Goal: Find specific page/section: Find specific page/section

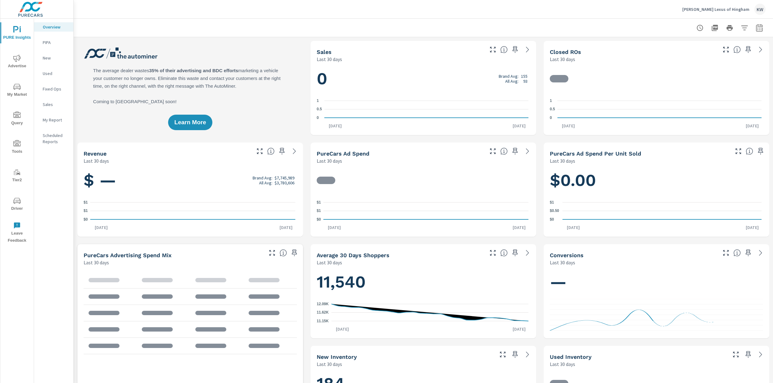
click at [17, 206] on span "Driver" at bounding box center [17, 204] width 30 height 15
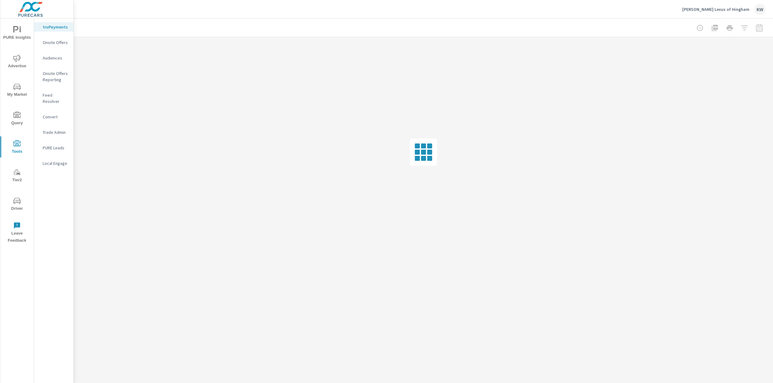
click at [54, 94] on p "Feed Resolver" at bounding box center [56, 98] width 26 height 12
click at [18, 175] on icon "nav menu" at bounding box center [16, 171] width 7 height 7
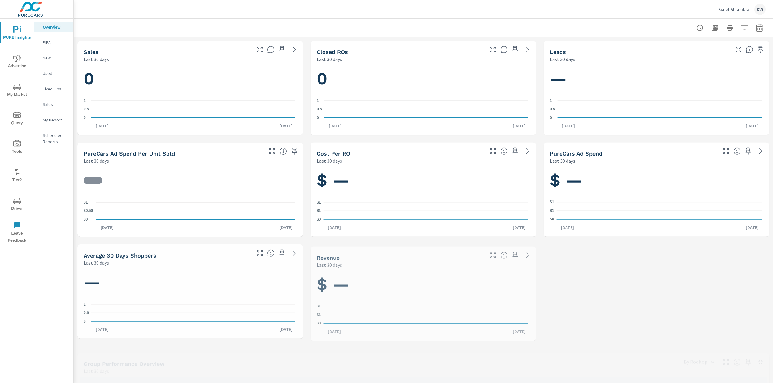
click at [15, 206] on span "Driver" at bounding box center [17, 204] width 30 height 15
